Goal: Information Seeking & Learning: Learn about a topic

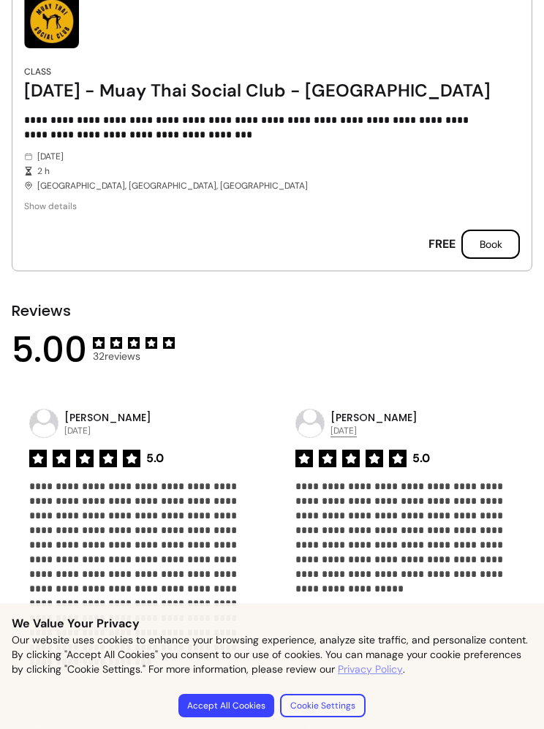
scroll to position [1209, 0]
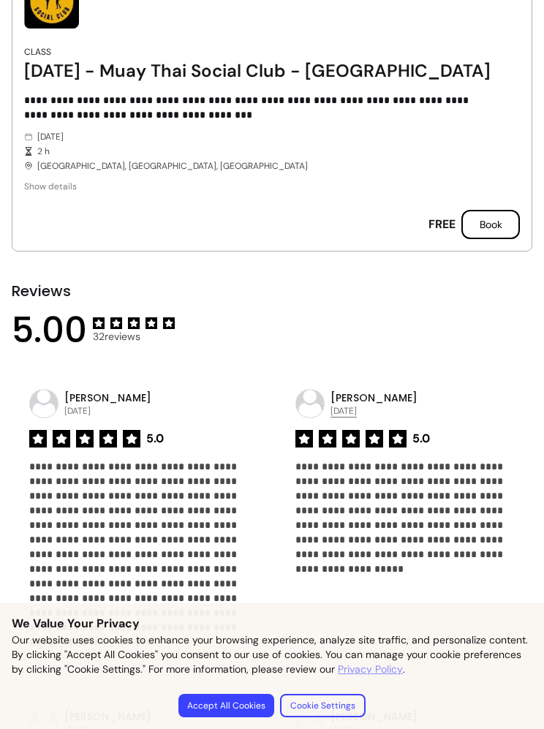
click at [42, 191] on span "Show details" at bounding box center [260, 186] width 472 height 12
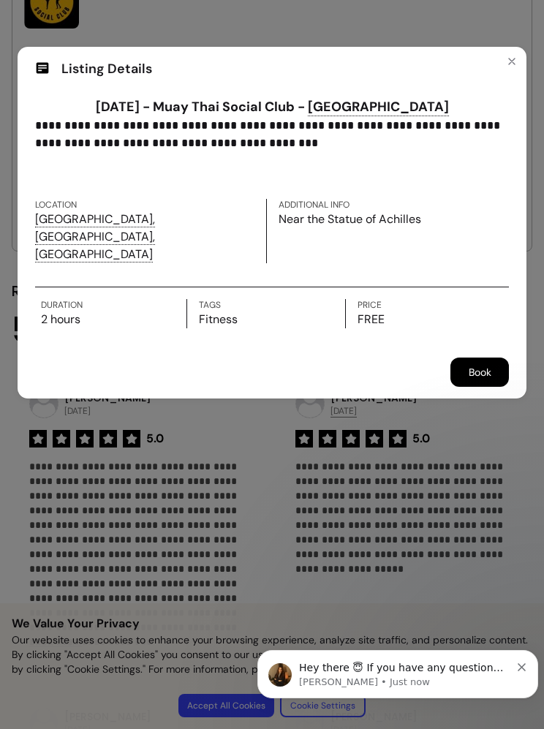
scroll to position [0, 0]
click at [503, 53] on button "Close" at bounding box center [511, 61] width 23 height 23
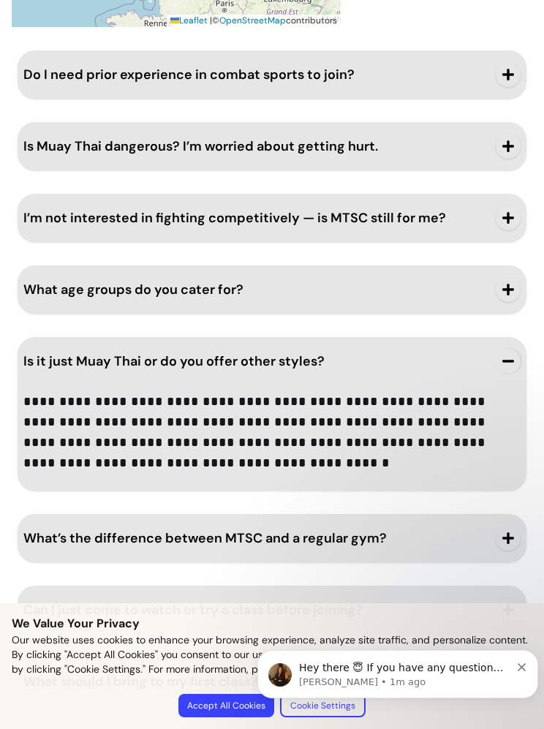
scroll to position [2431, 0]
click at [488, 225] on button "I’m not interested in fighting competitively — is MTSC still for me?" at bounding box center [271, 218] width 497 height 48
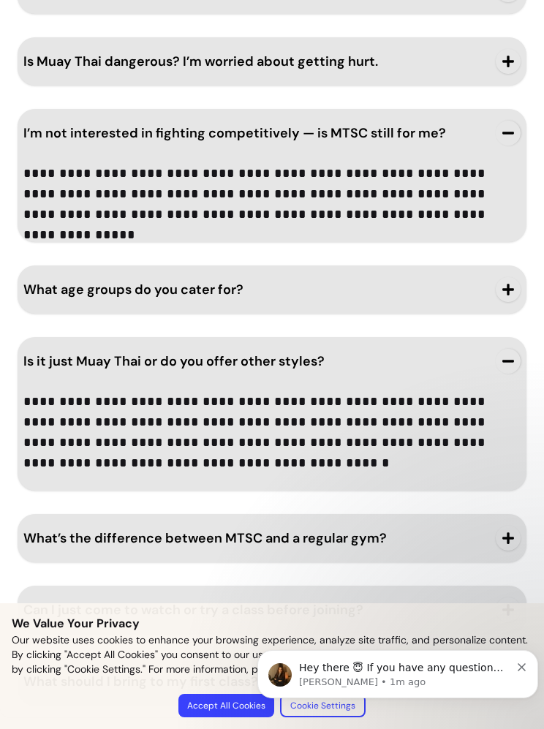
scroll to position [2516, 0]
click at [503, 533] on icon "button" at bounding box center [507, 537] width 13 height 13
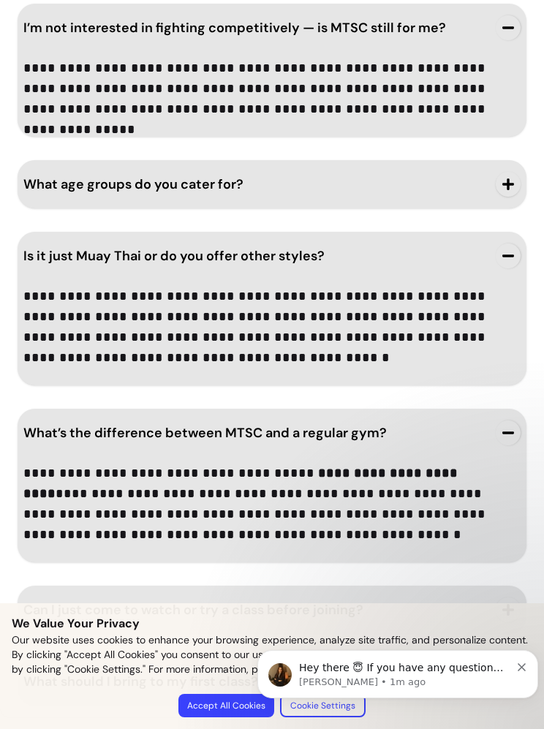
scroll to position [2621, 0]
click at [511, 662] on div "Hey there 😇 If you have any question about what you can do with Fluum, I'm here…" at bounding box center [397, 673] width 259 height 29
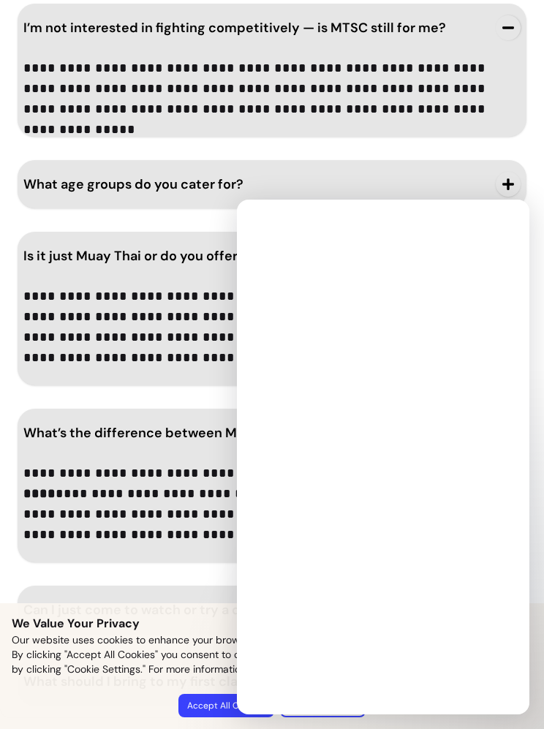
scroll to position [0, 0]
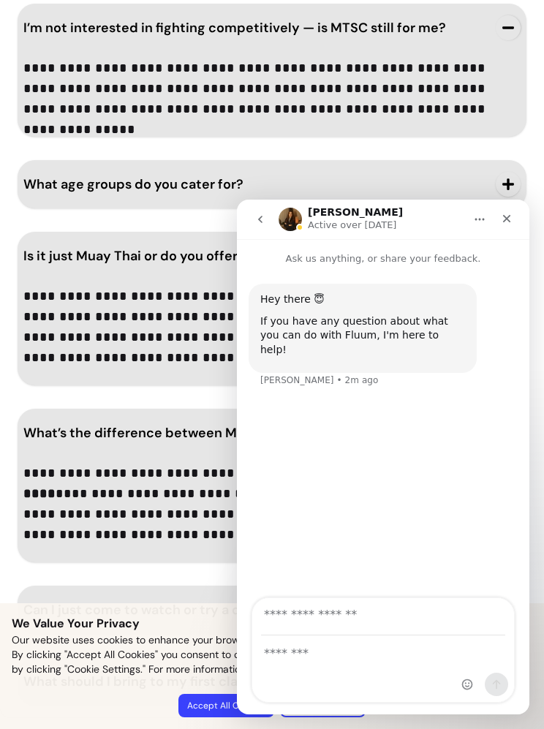
click at [501, 218] on icon "Close" at bounding box center [507, 219] width 12 height 12
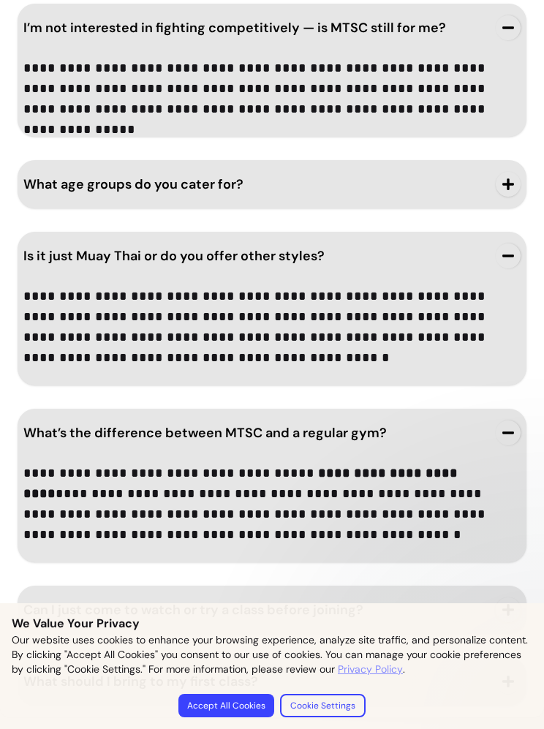
click at [501, 218] on div "**********" at bounding box center [272, 282] width 520 height 845
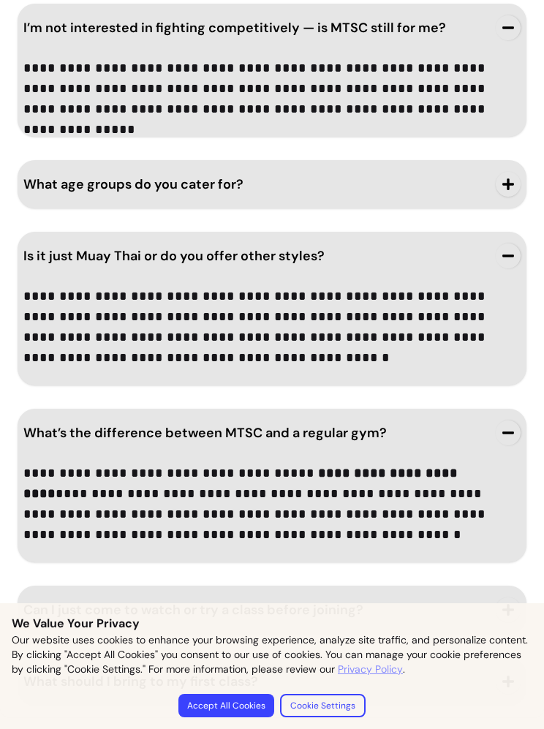
click at [216, 715] on button "Accept All Cookies" at bounding box center [226, 704] width 96 height 23
click at [227, 696] on button "Accept All Cookies" at bounding box center [226, 704] width 96 height 23
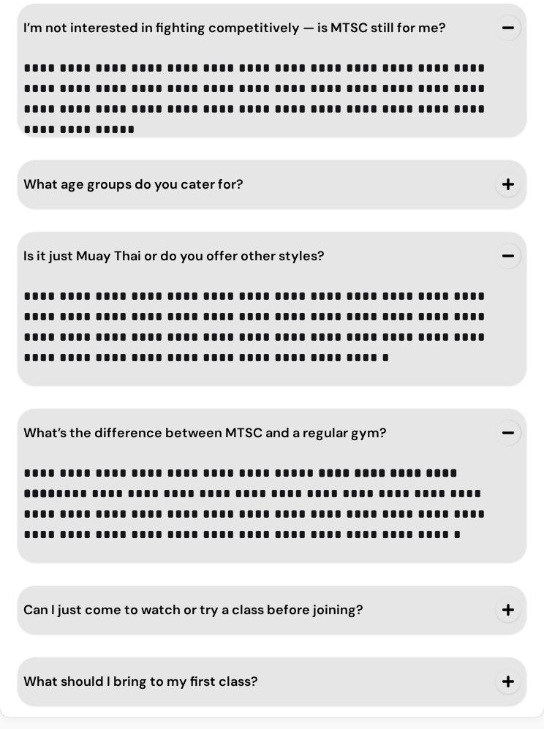
click at [499, 601] on span "button" at bounding box center [507, 609] width 25 height 25
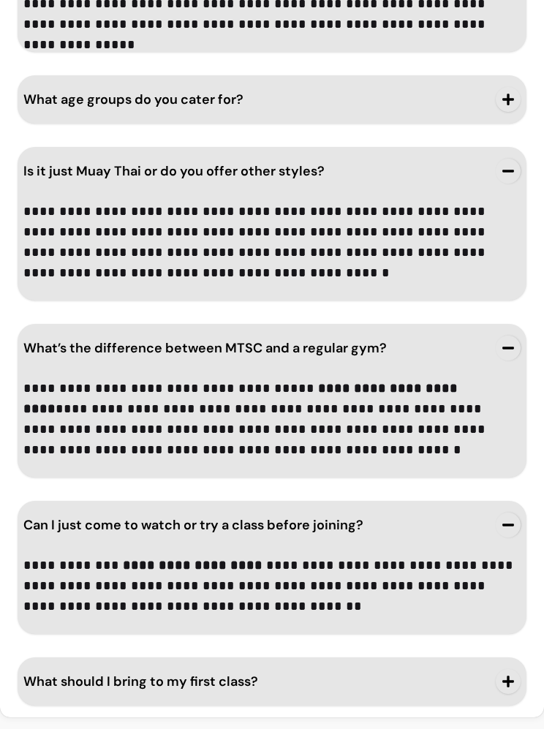
scroll to position [2706, 0]
click at [482, 676] on span "What should I bring to my first class?" at bounding box center [254, 681] width 463 height 20
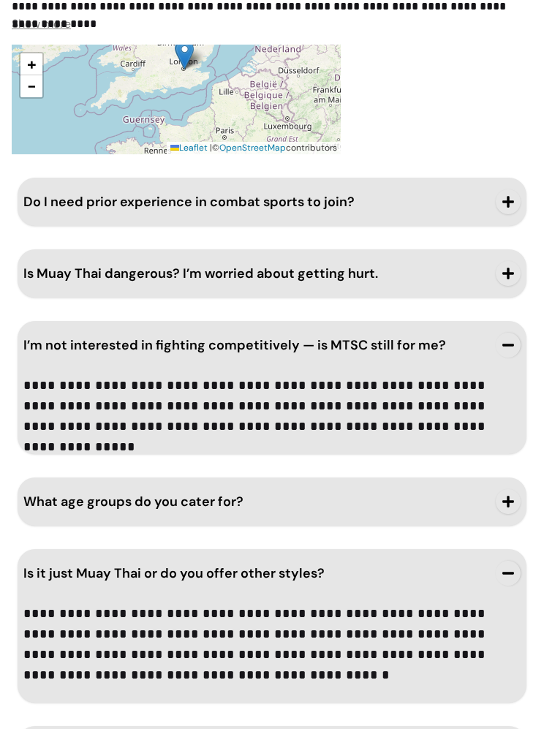
scroll to position [2303, 0]
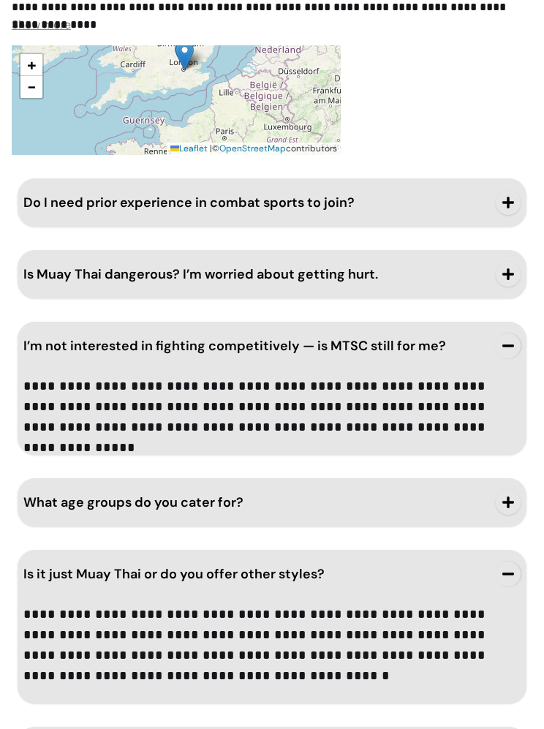
click at [503, 496] on icon "button" at bounding box center [507, 501] width 13 height 13
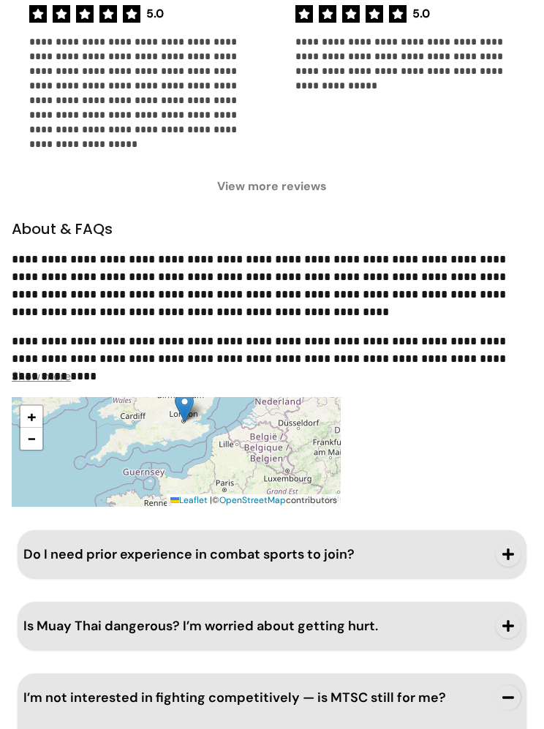
scroll to position [2063, 0]
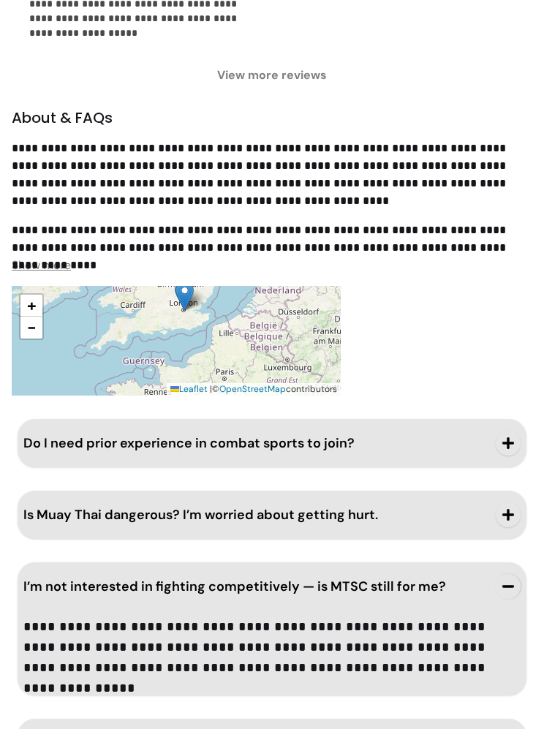
click at [43, 268] on span "Show more" at bounding box center [41, 264] width 59 height 15
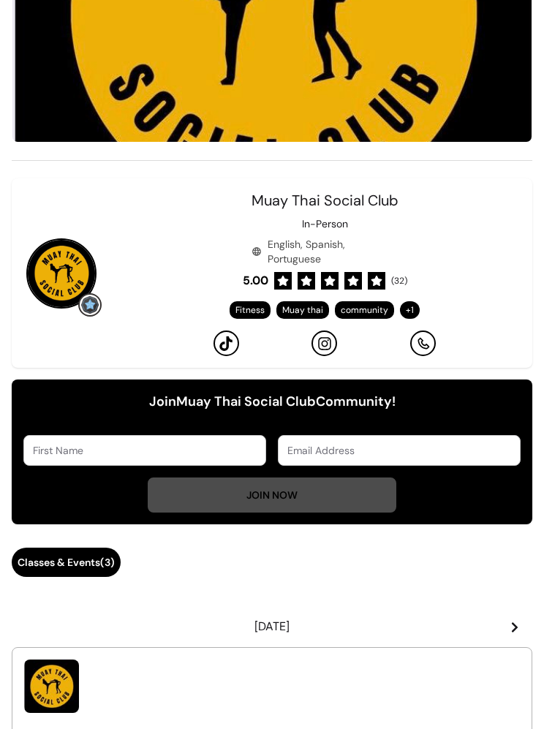
scroll to position [229, 0]
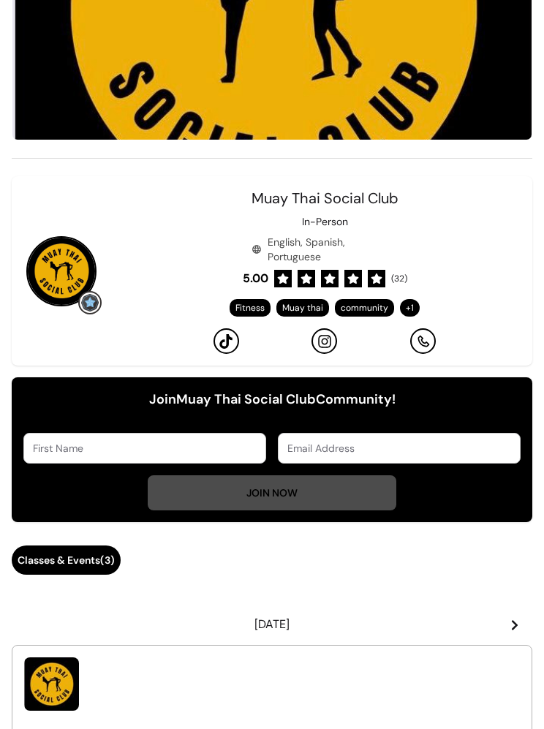
click at [400, 310] on div "+ 1" at bounding box center [410, 308] width 20 height 18
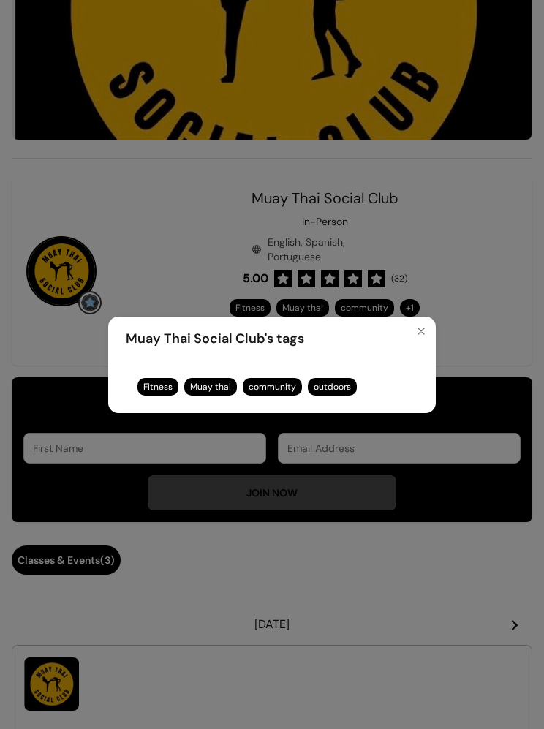
click at [405, 332] on header "Muay Thai Social Club 's tags" at bounding box center [271, 338] width 327 height 44
click at [405, 331] on header "Muay Thai Social Club 's tags" at bounding box center [271, 338] width 327 height 44
click at [404, 330] on header "Muay Thai Social Club 's tags" at bounding box center [271, 338] width 327 height 44
click at [418, 330] on icon "Close" at bounding box center [421, 331] width 12 height 12
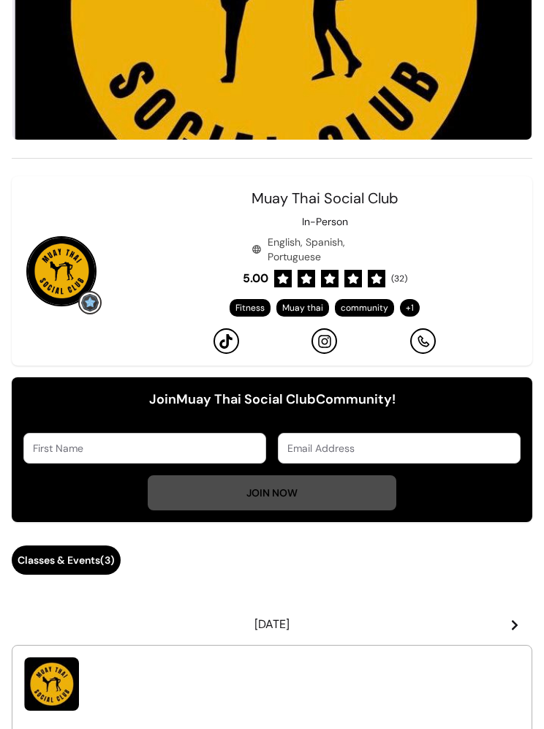
click at [224, 341] on icon at bounding box center [226, 341] width 12 height 15
